Goal: Task Accomplishment & Management: Use online tool/utility

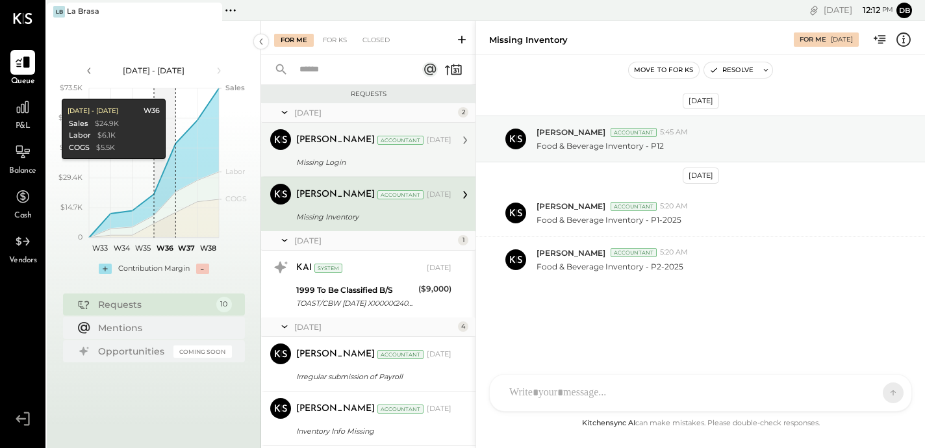
click at [410, 153] on div "[PERSON_NAME] Accountant [DATE] Missing Login Eversource - Login" at bounding box center [373, 149] width 155 height 41
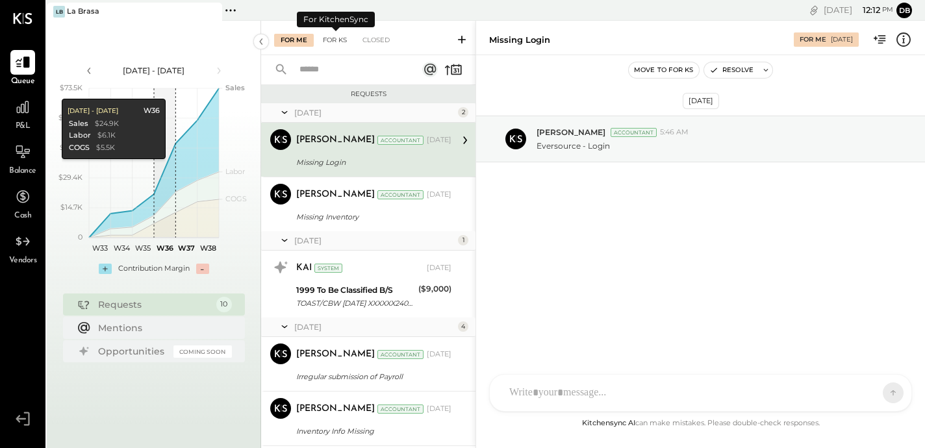
click at [329, 40] on div "For KS" at bounding box center [334, 40] width 37 height 13
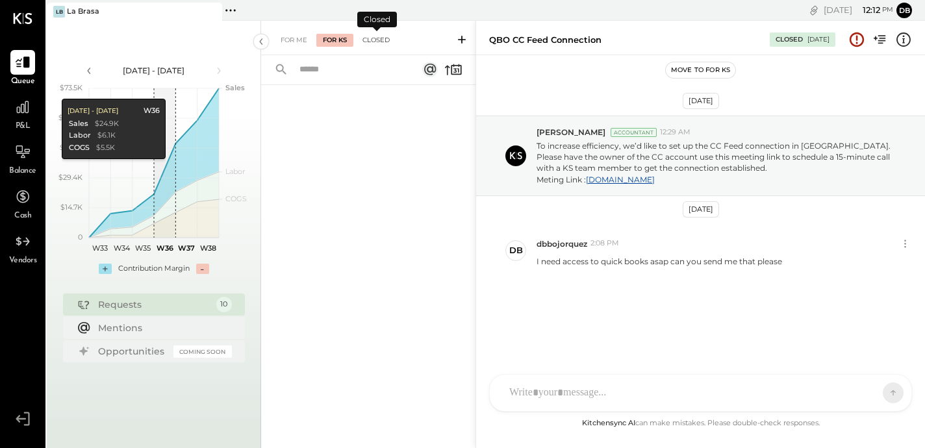
click at [366, 40] on div "Closed" at bounding box center [376, 40] width 40 height 13
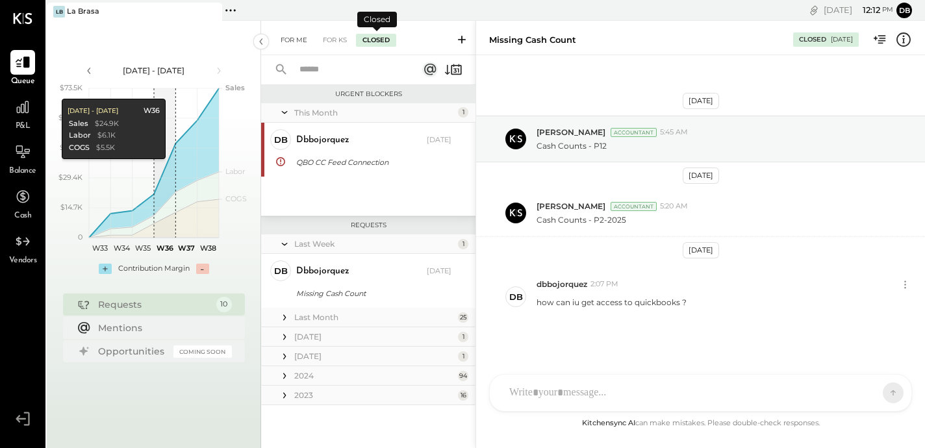
scroll to position [10, 0]
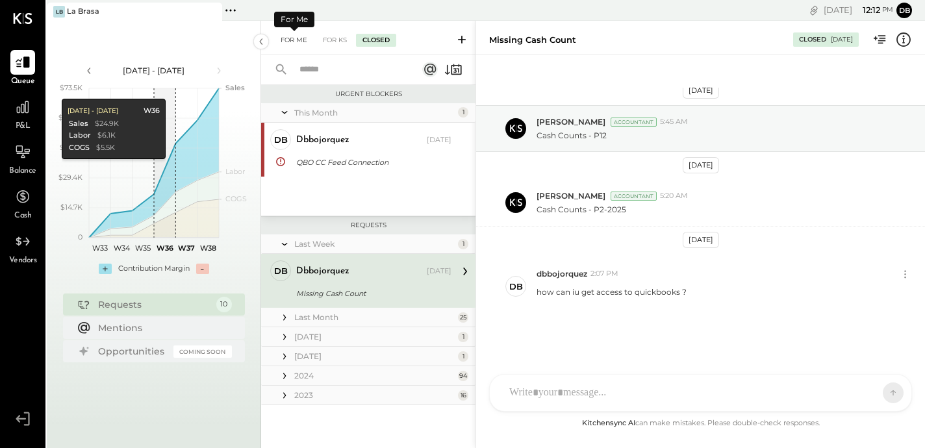
click at [284, 39] on div "For Me" at bounding box center [294, 40] width 40 height 13
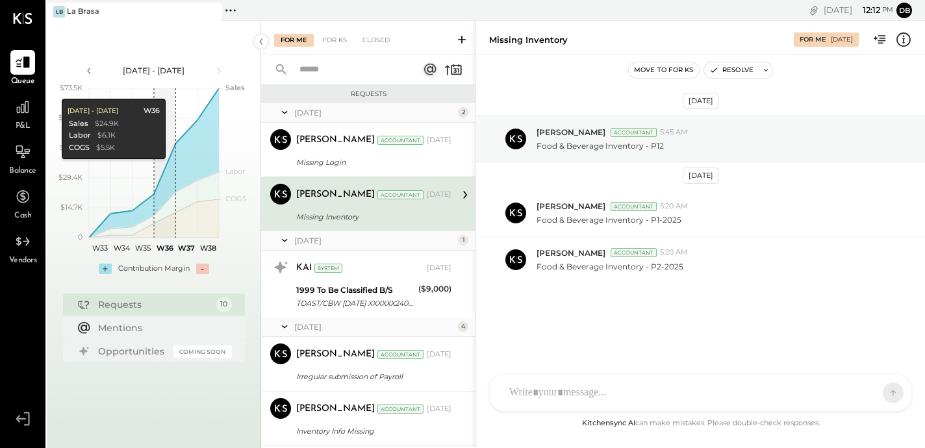
click at [158, 307] on div "Requests" at bounding box center [154, 304] width 112 height 13
click at [717, 49] on div "Missing Inventory For Me [DATE]" at bounding box center [700, 38] width 449 height 26
click at [561, 82] on div "Move to for ks Resolve" at bounding box center [700, 70] width 449 height 30
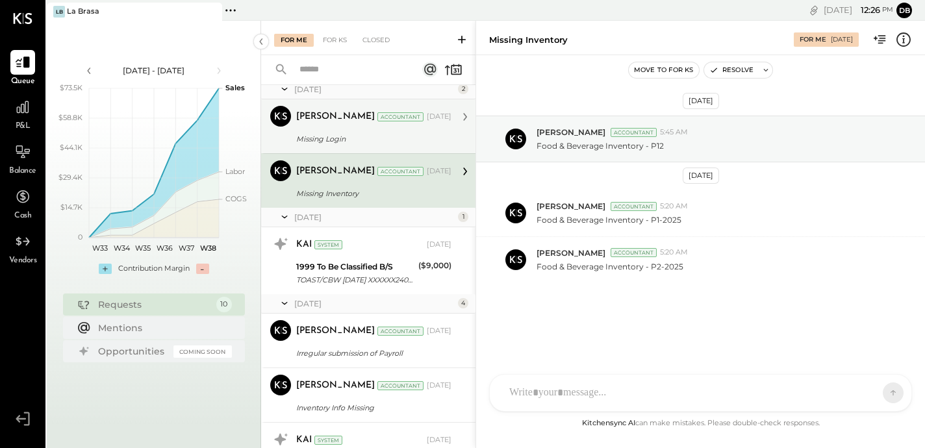
scroll to position [24, 0]
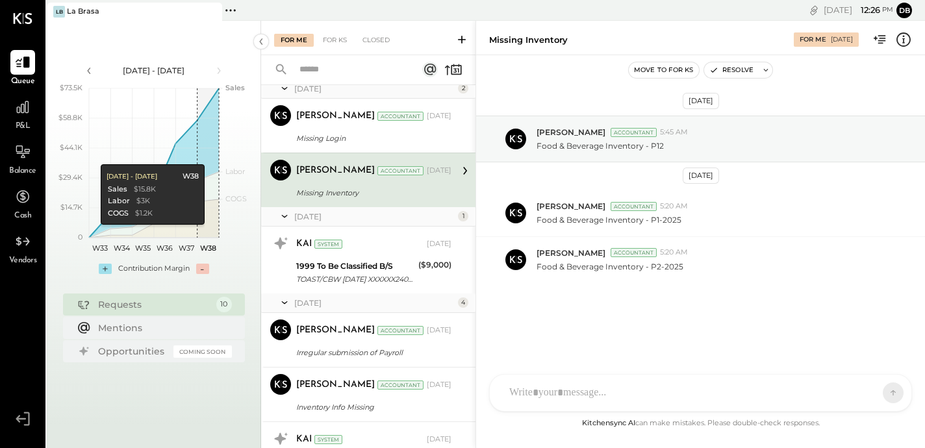
click at [177, 307] on div "Requests" at bounding box center [154, 304] width 112 height 13
click at [134, 306] on div "Requests" at bounding box center [154, 304] width 112 height 13
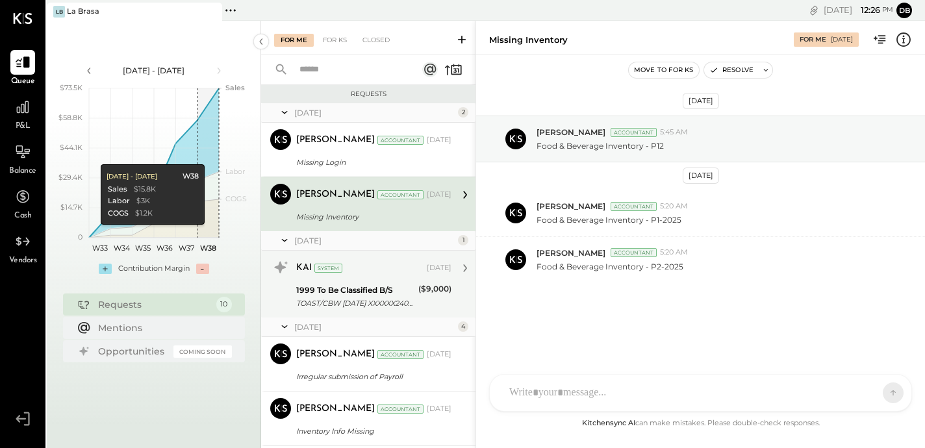
scroll to position [0, 0]
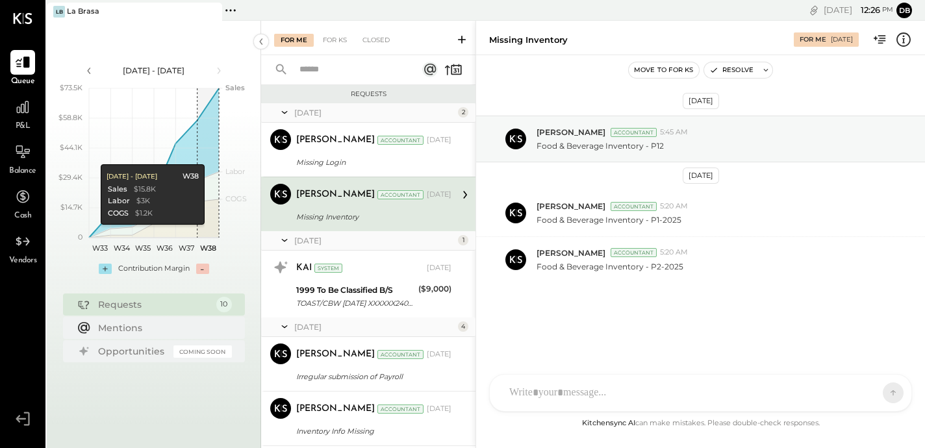
click at [296, 114] on div "[DATE]" at bounding box center [374, 112] width 160 height 11
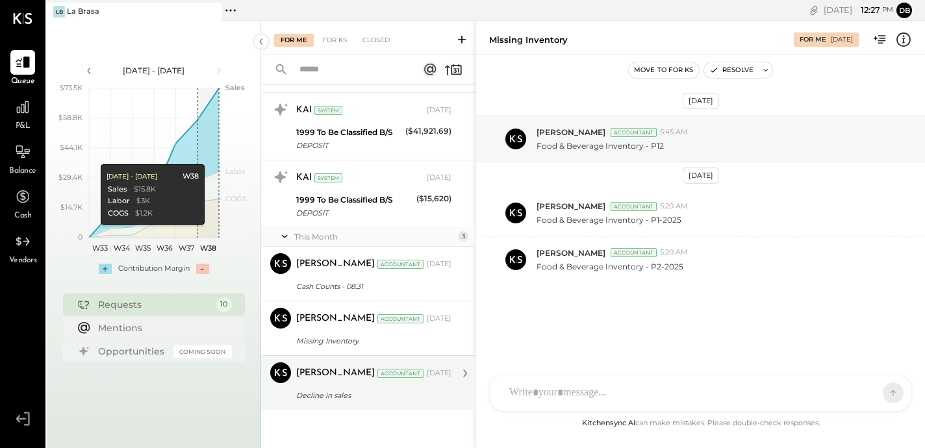
scroll to position [245, 0]
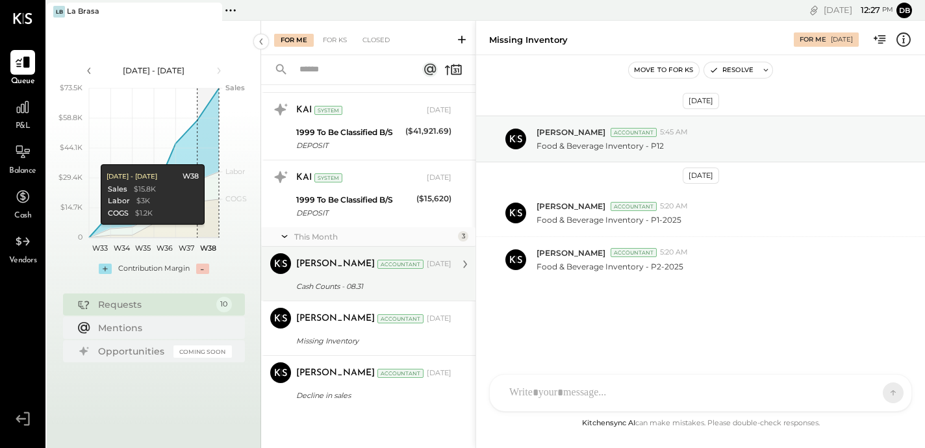
click at [381, 277] on div "[PERSON_NAME] Accountant [DATE] Cash Counts - 08.31 Requested to please share c…" at bounding box center [373, 273] width 155 height 41
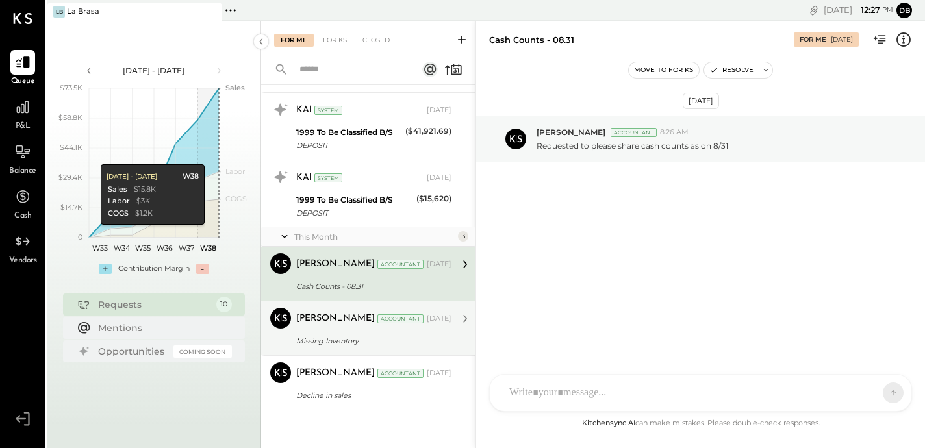
click at [353, 333] on div "Missing Inventory" at bounding box center [371, 341] width 151 height 16
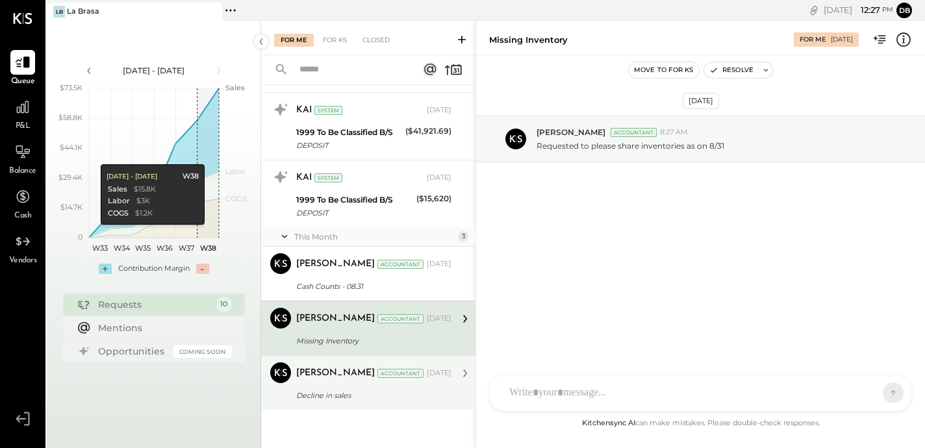
click at [347, 380] on div "[PERSON_NAME] Accountant [DATE]" at bounding box center [373, 373] width 155 height 18
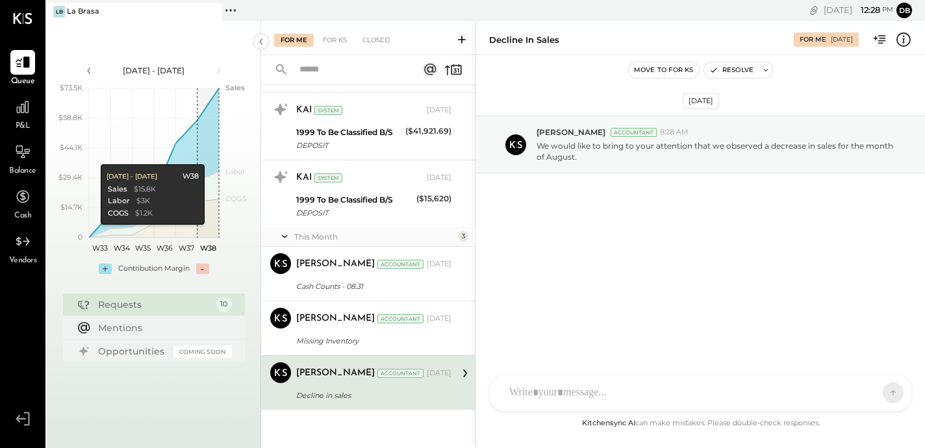
click at [572, 86] on div "[DATE] [PERSON_NAME] Accountant 8:28 AM We would like to bring to your attentio…" at bounding box center [700, 235] width 449 height 360
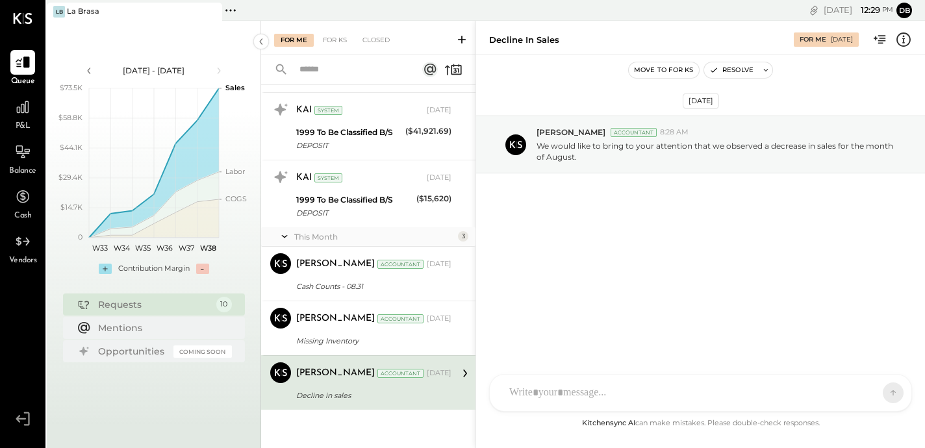
click at [461, 34] on icon at bounding box center [461, 39] width 13 height 13
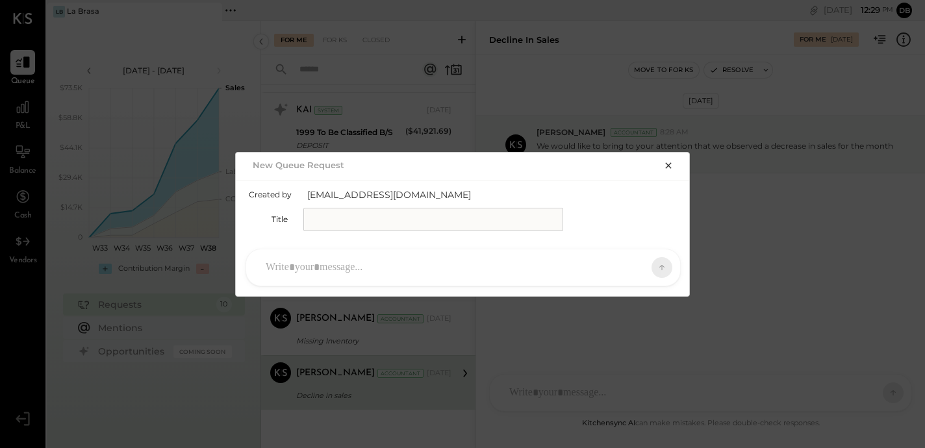
click at [668, 167] on icon "button" at bounding box center [668, 165] width 10 height 10
